Goal: Information Seeking & Learning: Check status

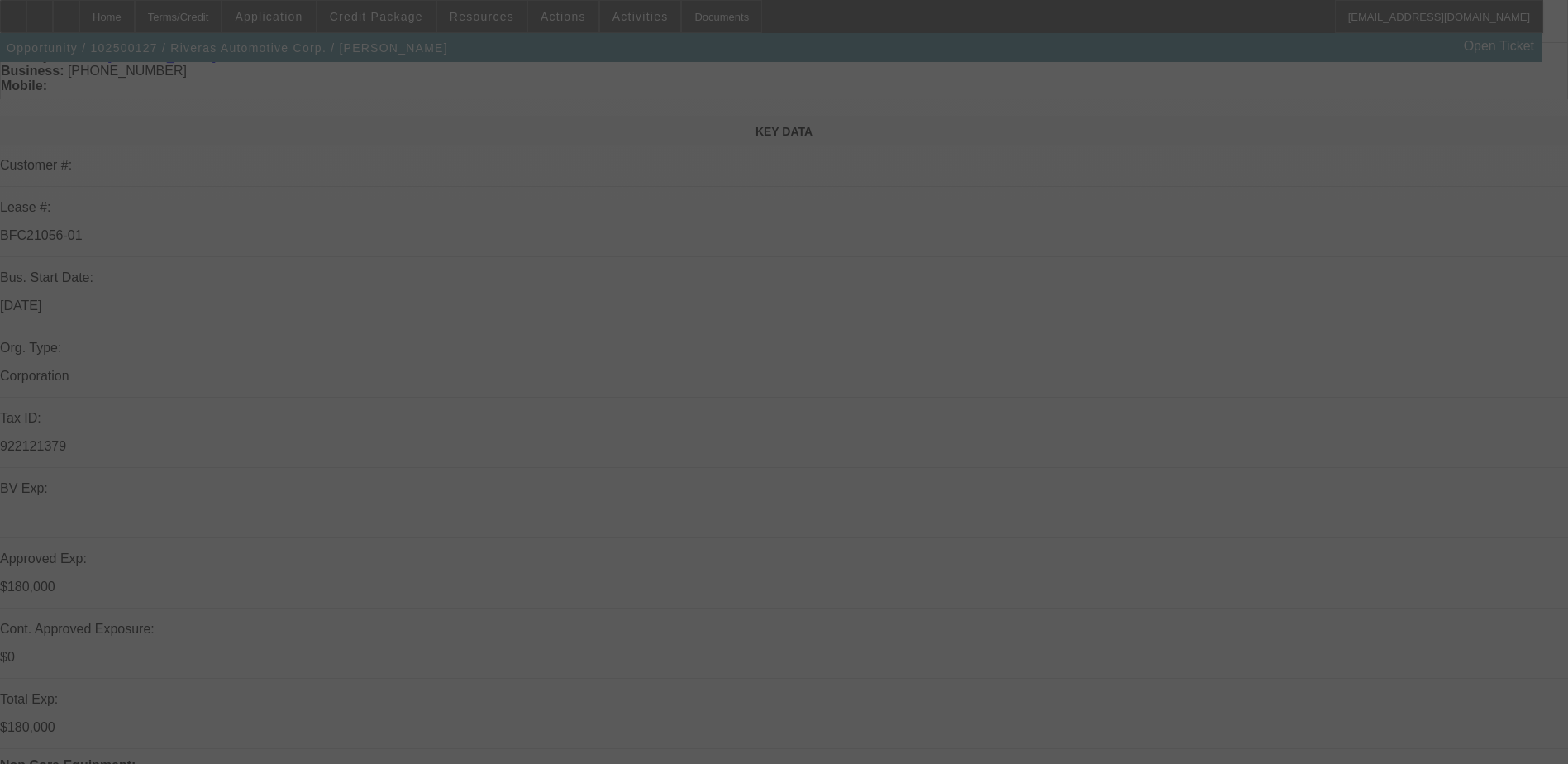
scroll to position [165, 0]
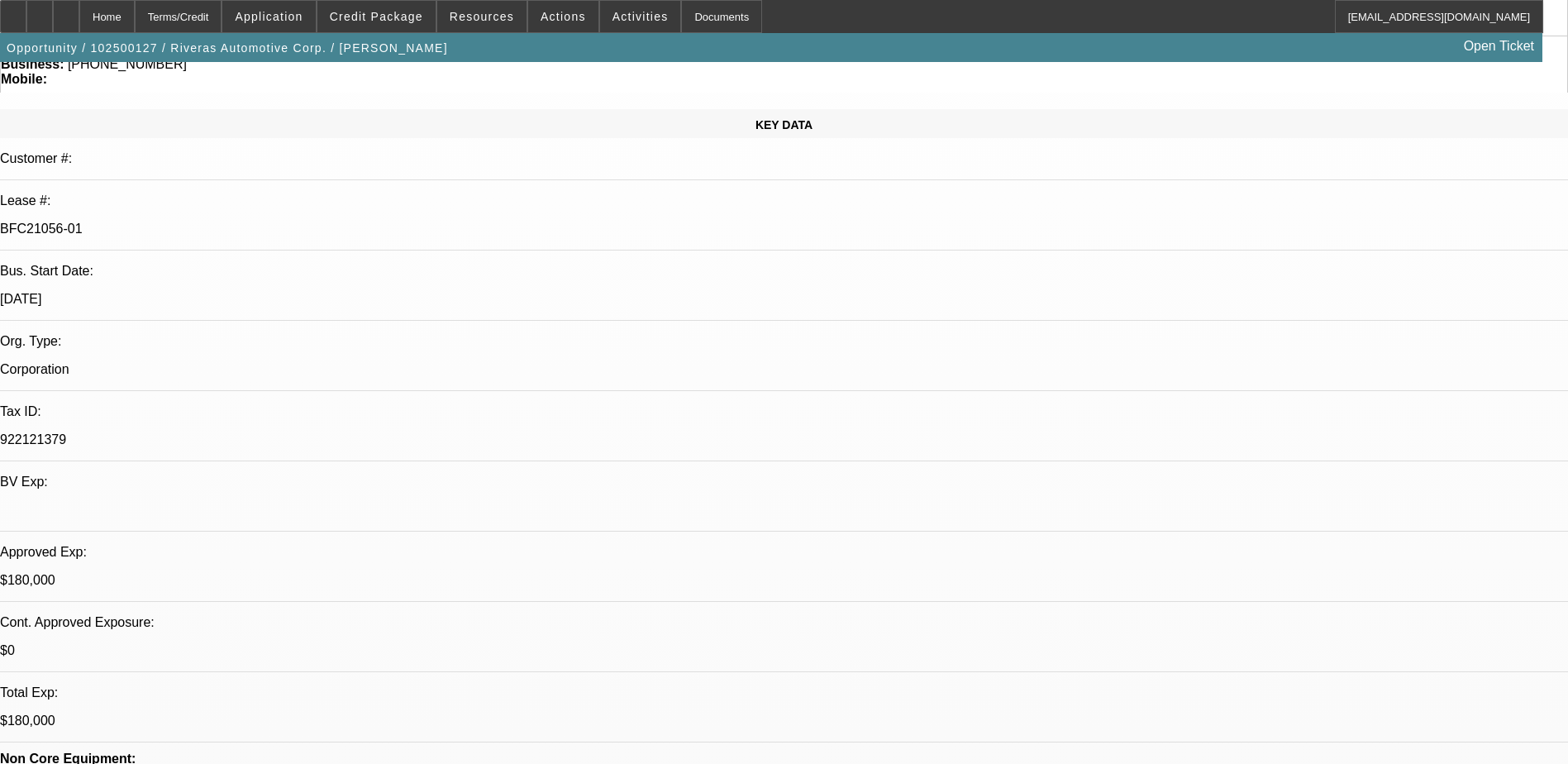
select select "0"
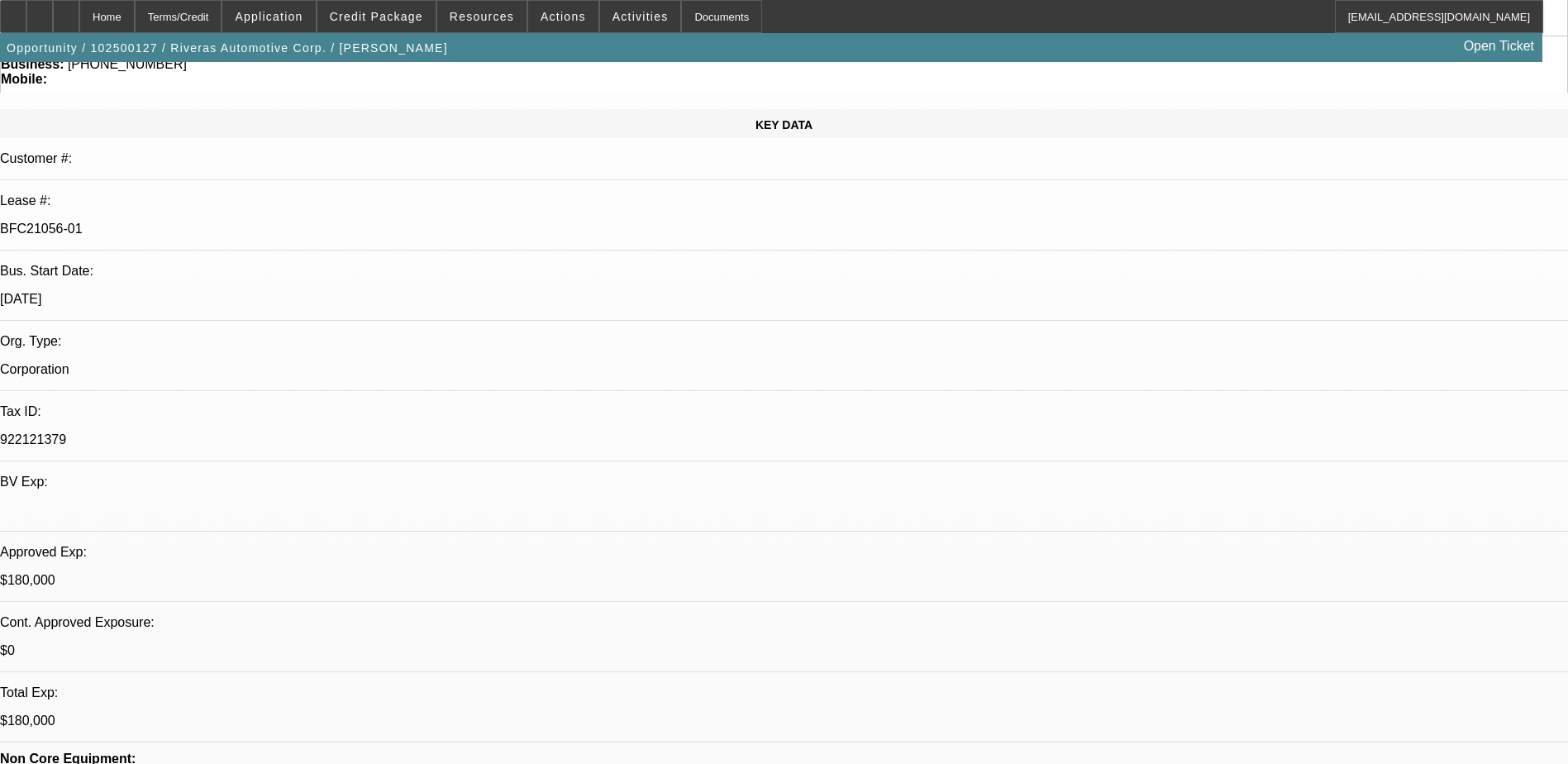
select select "0"
select select "1"
select select "2"
select select "6"
select select "1"
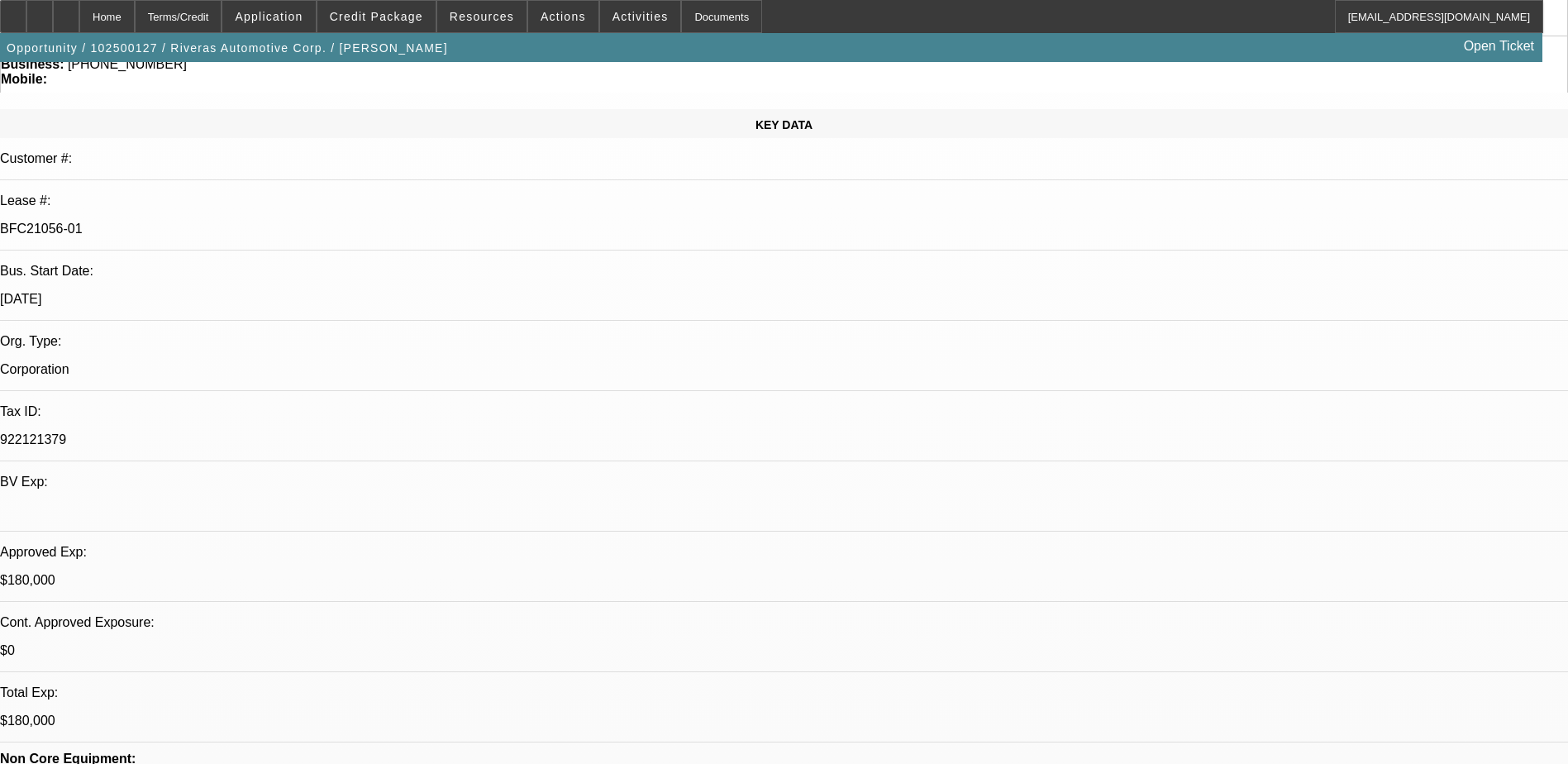
select select "1"
select select "6"
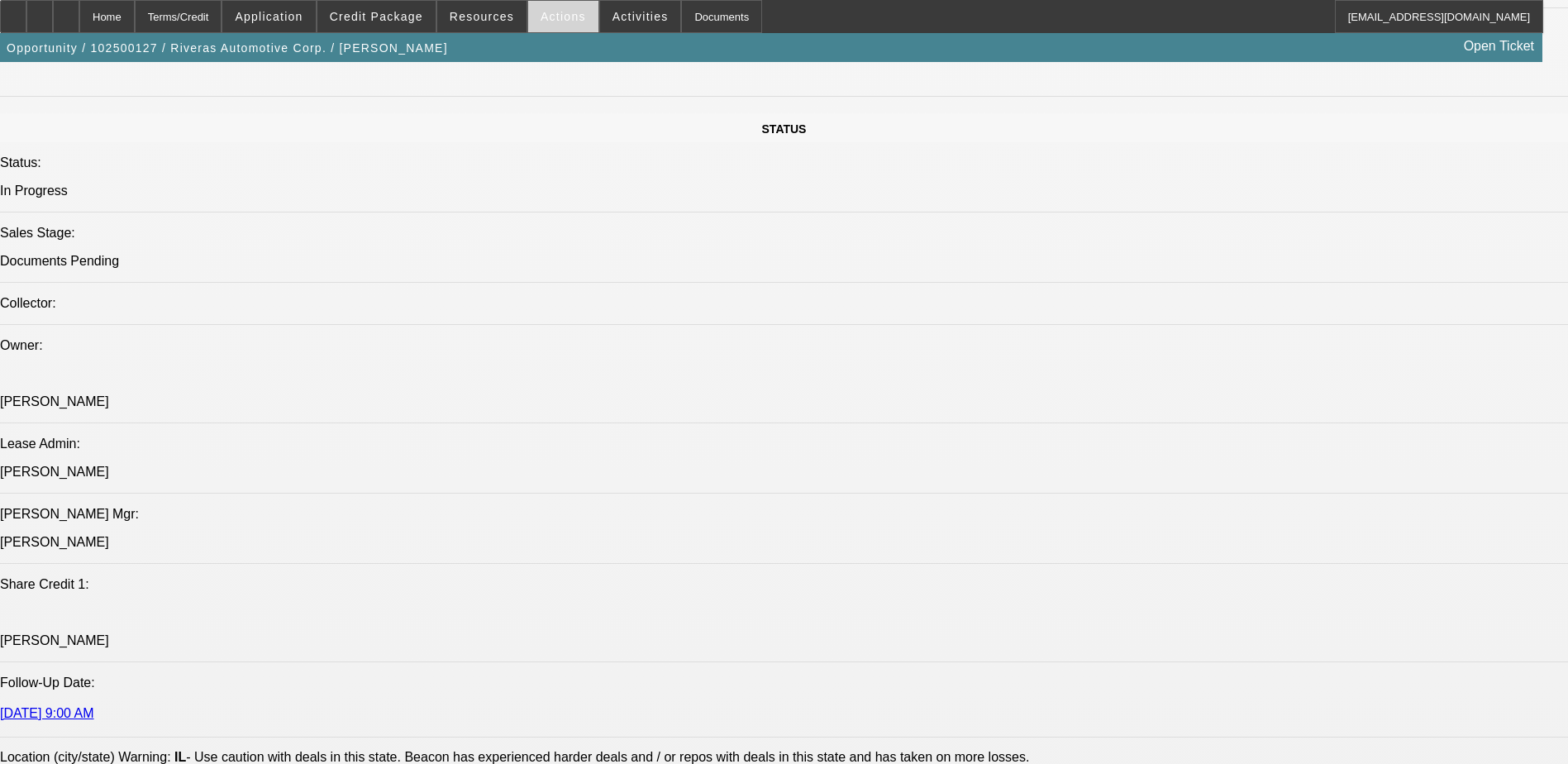
scroll to position [1654, 0]
